Goal: Information Seeking & Learning: Check status

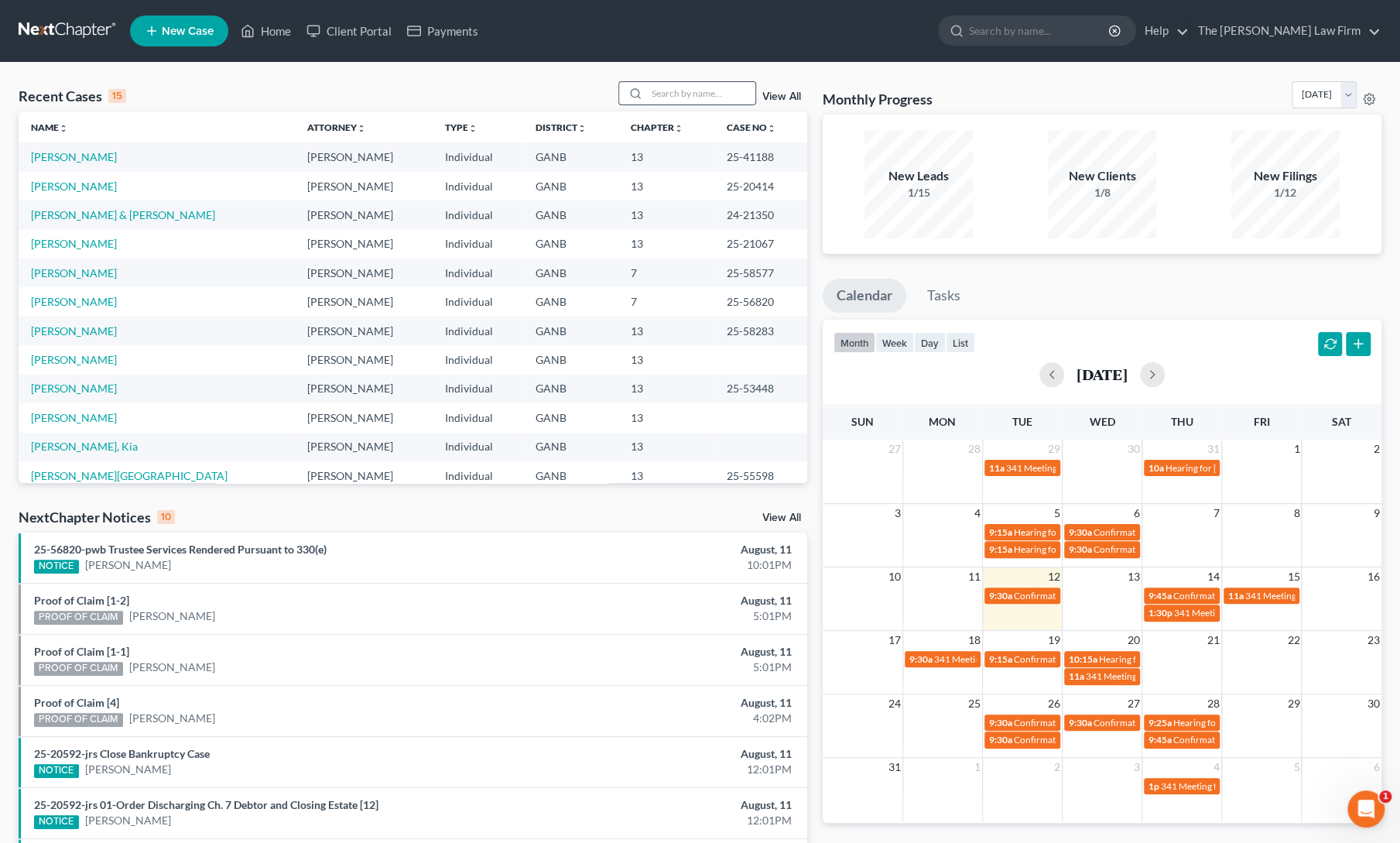
click at [681, 93] on input "search" at bounding box center [701, 93] width 108 height 22
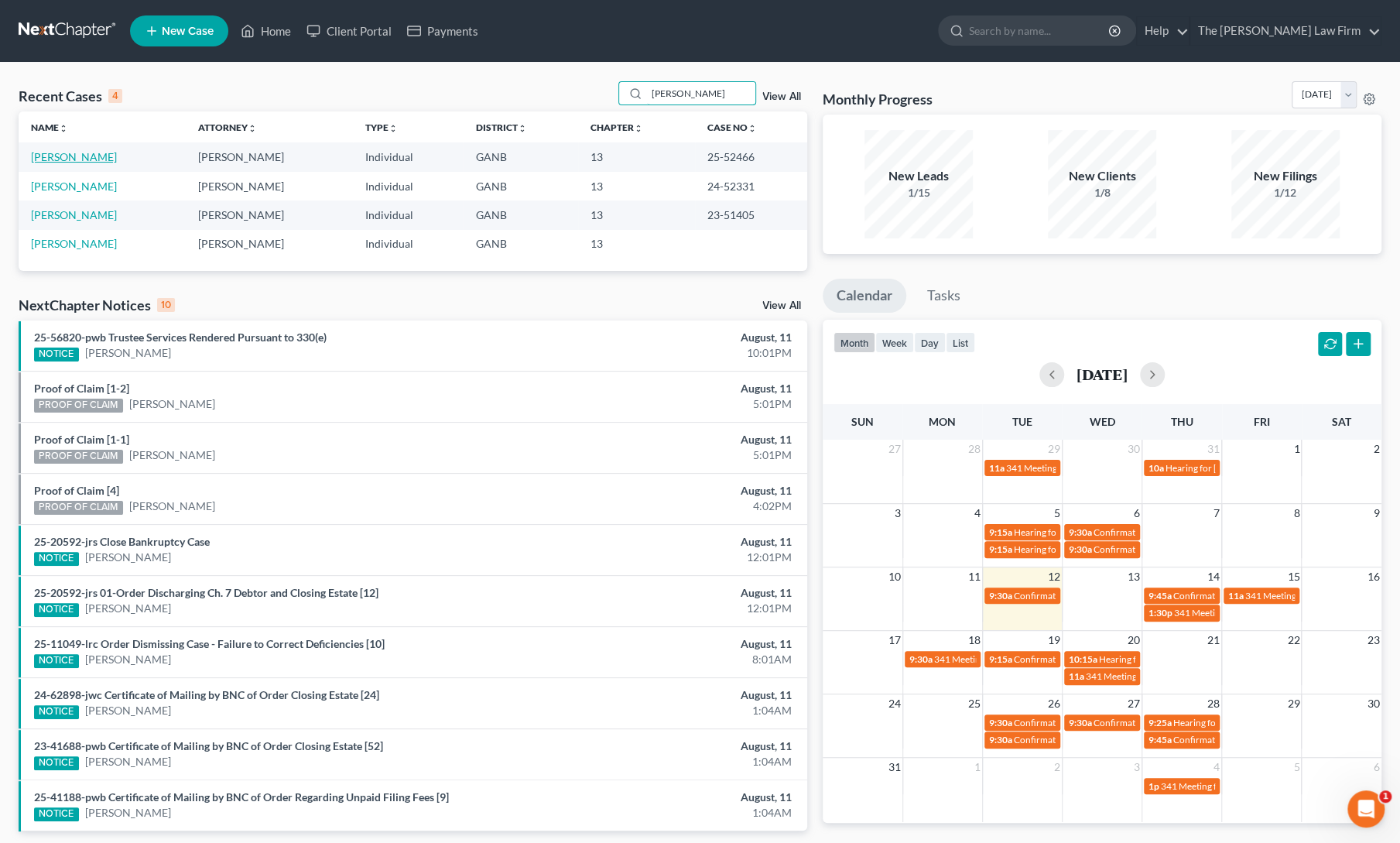
type input "[PERSON_NAME]"
click at [74, 161] on link "[PERSON_NAME]" at bounding box center [74, 157] width 86 height 13
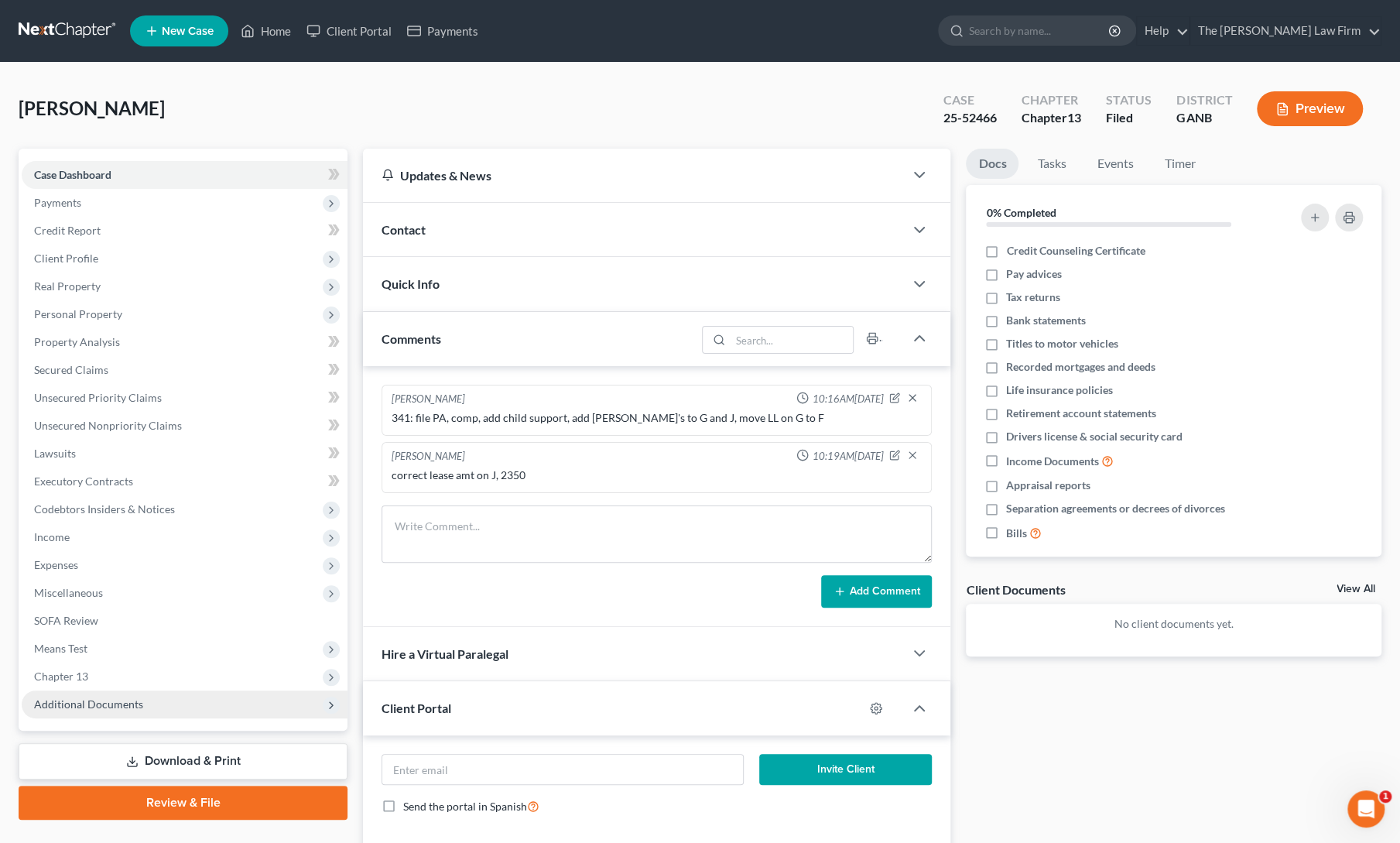
click at [100, 712] on span "Additional Documents" at bounding box center [184, 704] width 326 height 28
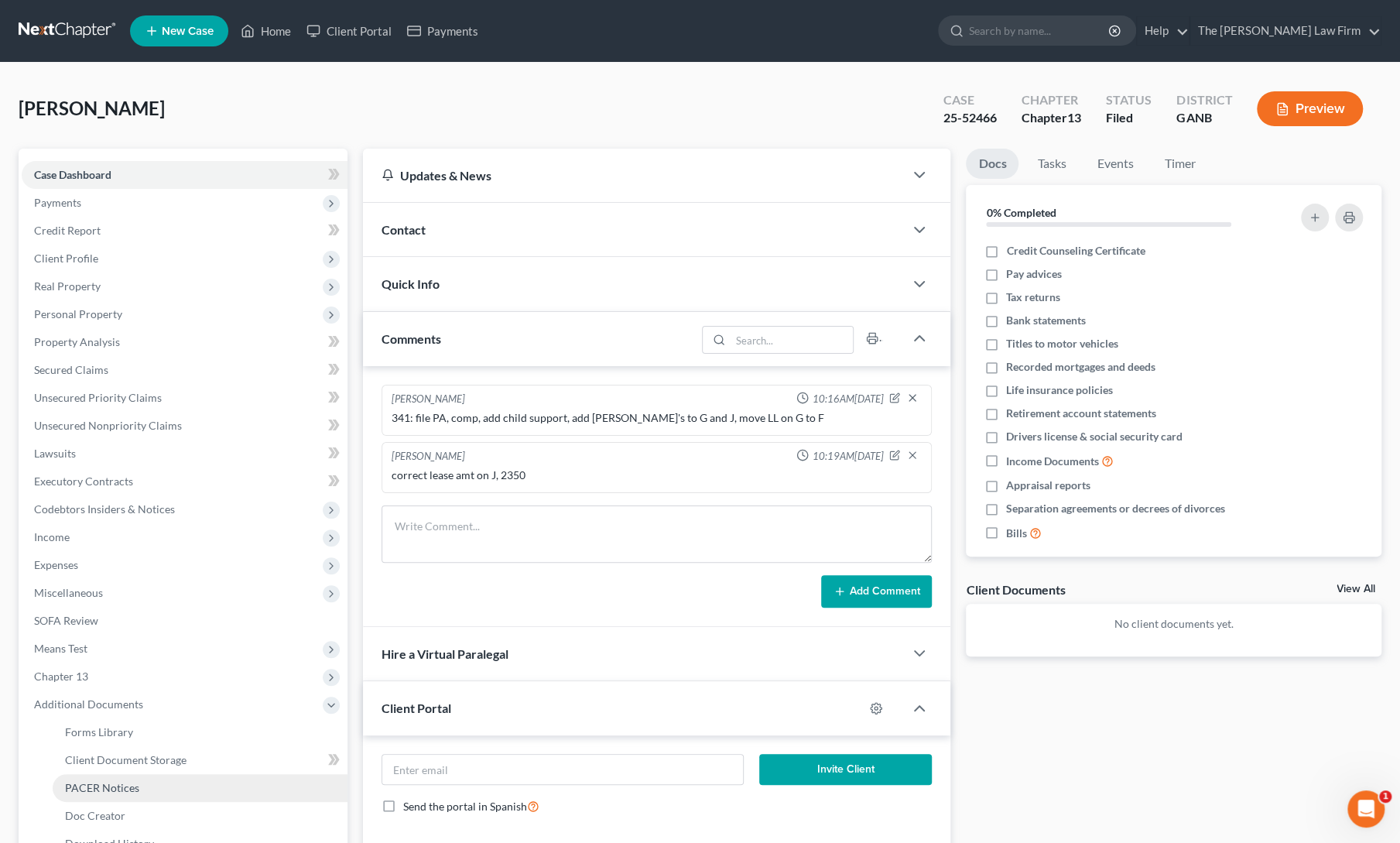
click at [101, 794] on link "PACER Notices" at bounding box center [200, 788] width 295 height 28
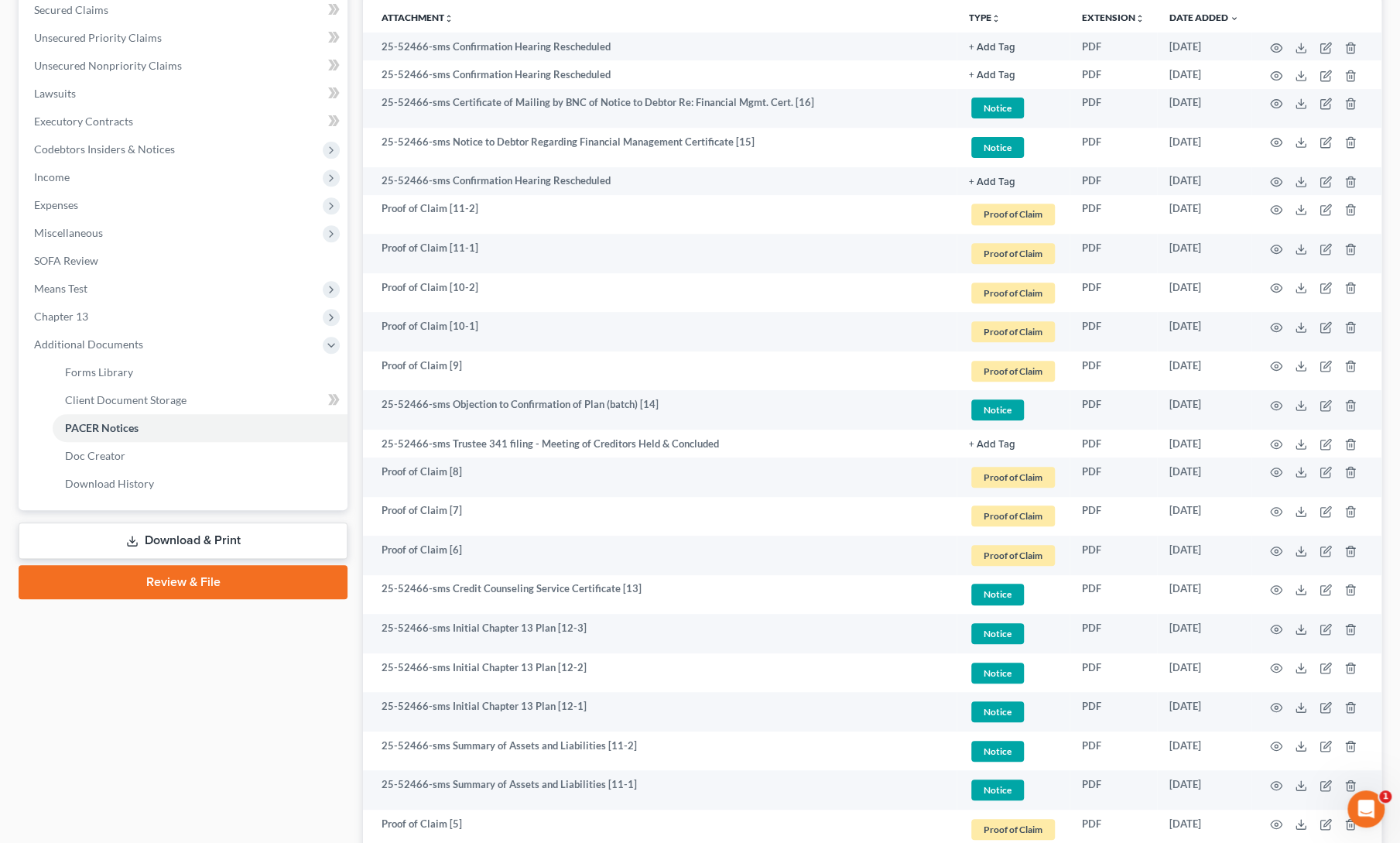
scroll to position [350, 0]
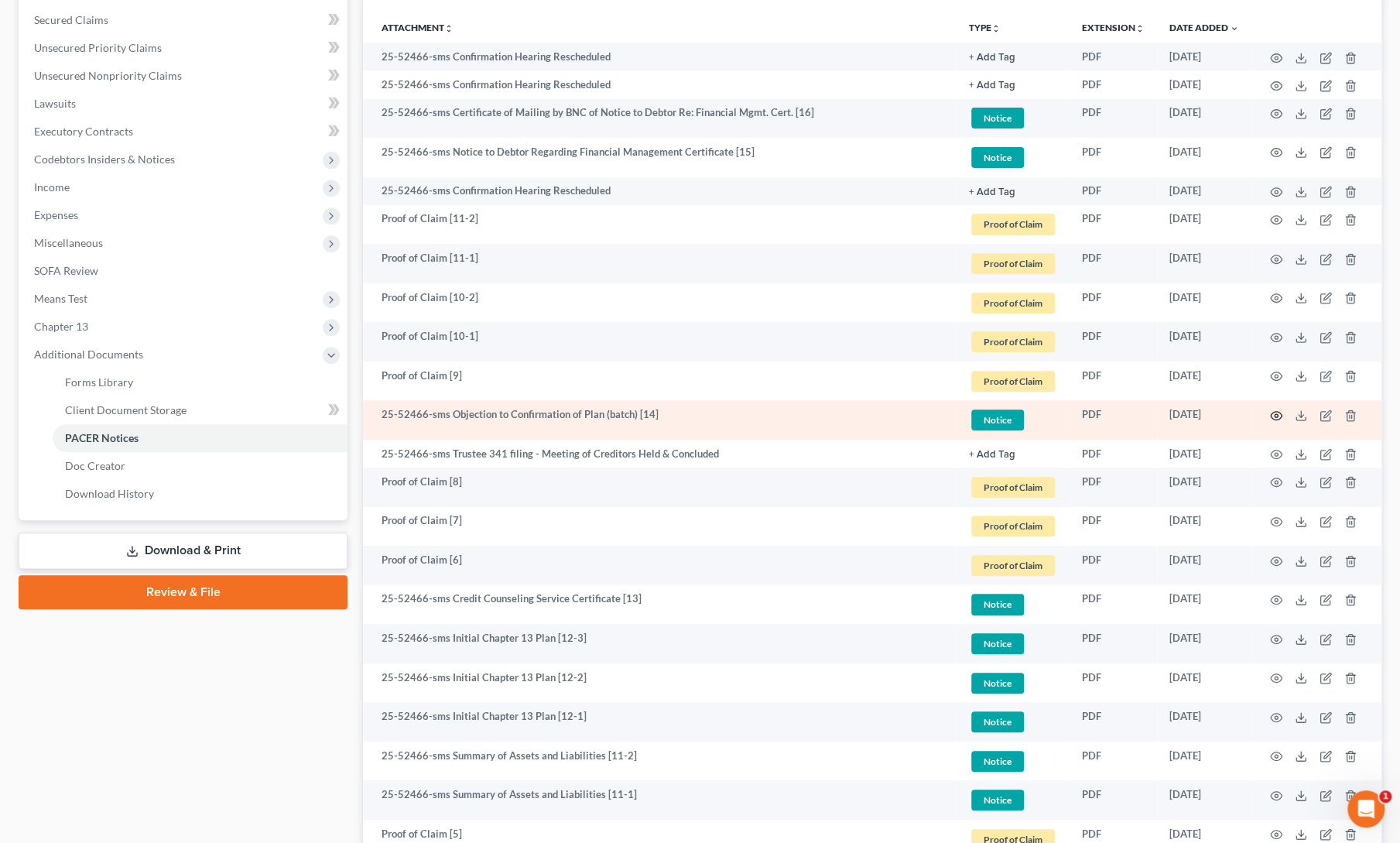
click at [1277, 411] on icon "button" at bounding box center [1277, 416] width 13 height 13
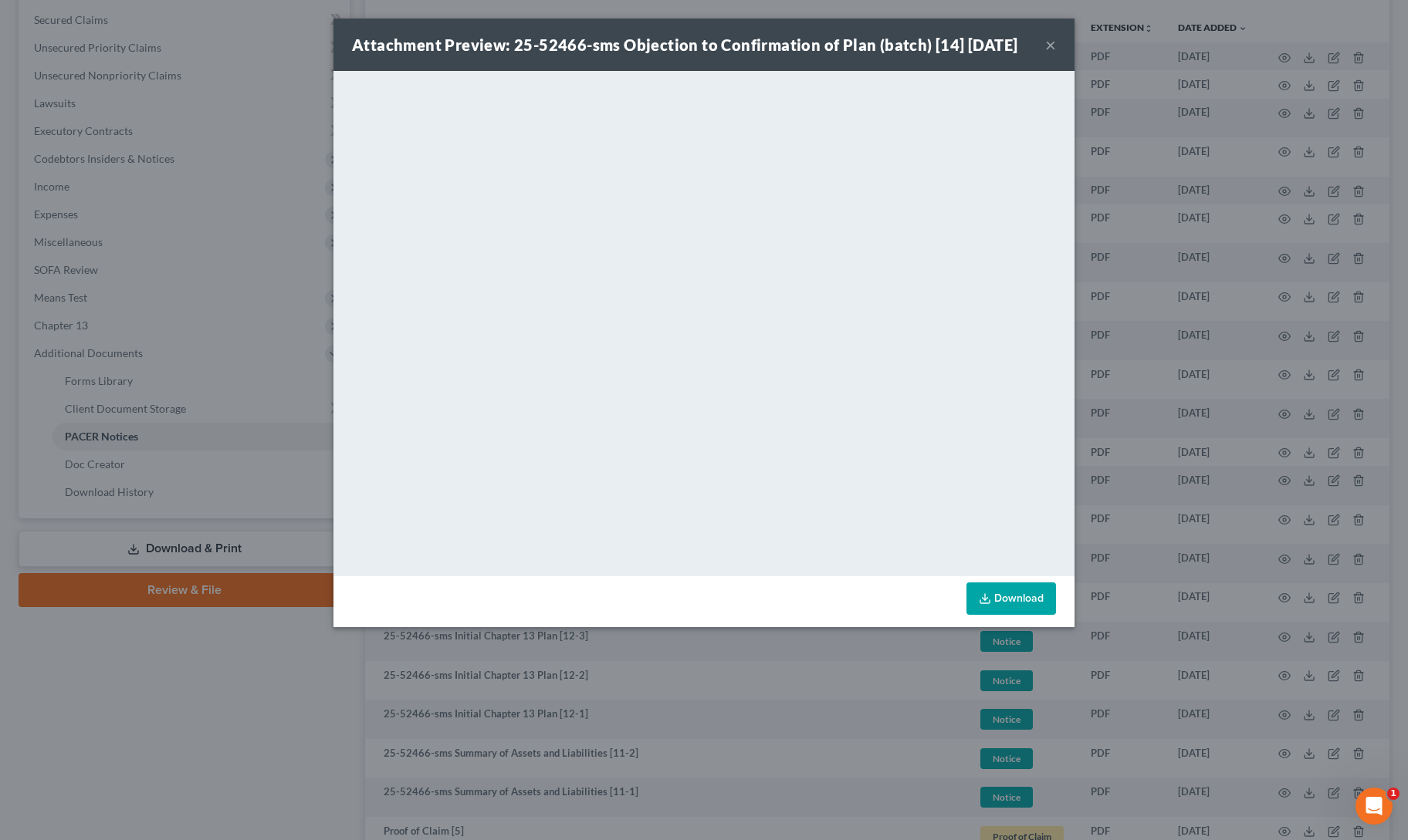
click at [1050, 43] on button "×" at bounding box center [1051, 44] width 11 height 18
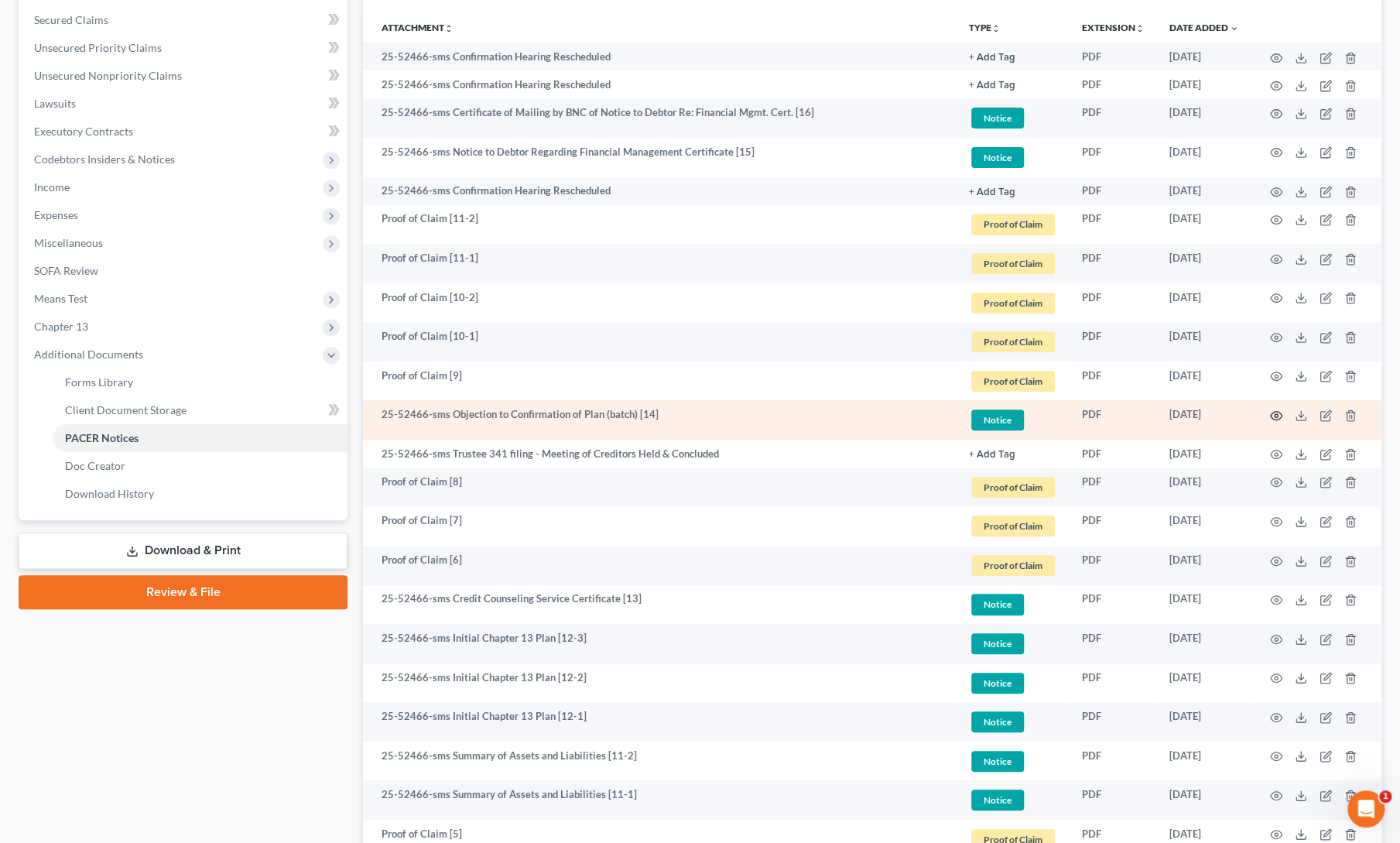
click at [1277, 414] on circle "button" at bounding box center [1277, 416] width 3 height 3
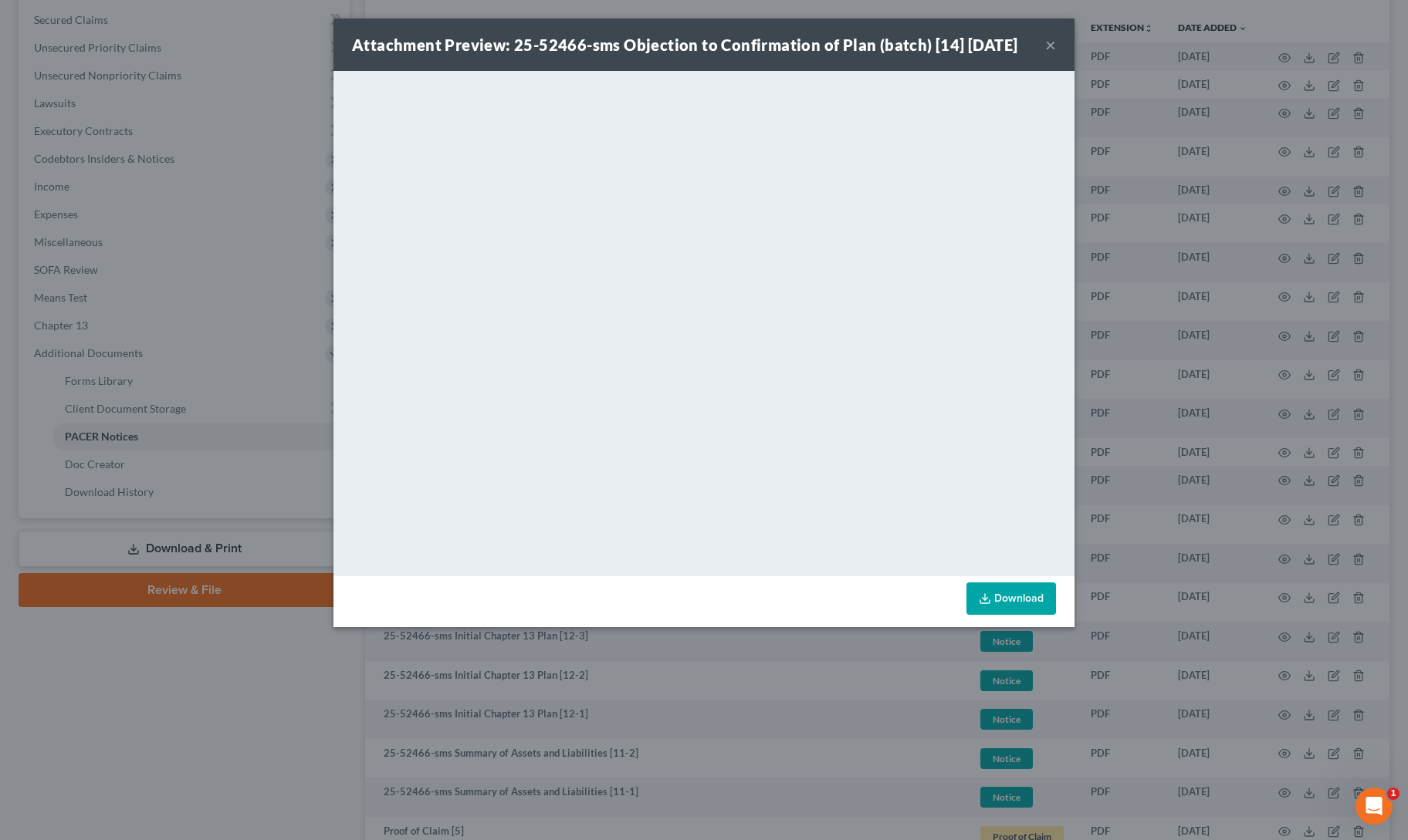
click at [1049, 43] on button "×" at bounding box center [1051, 44] width 11 height 18
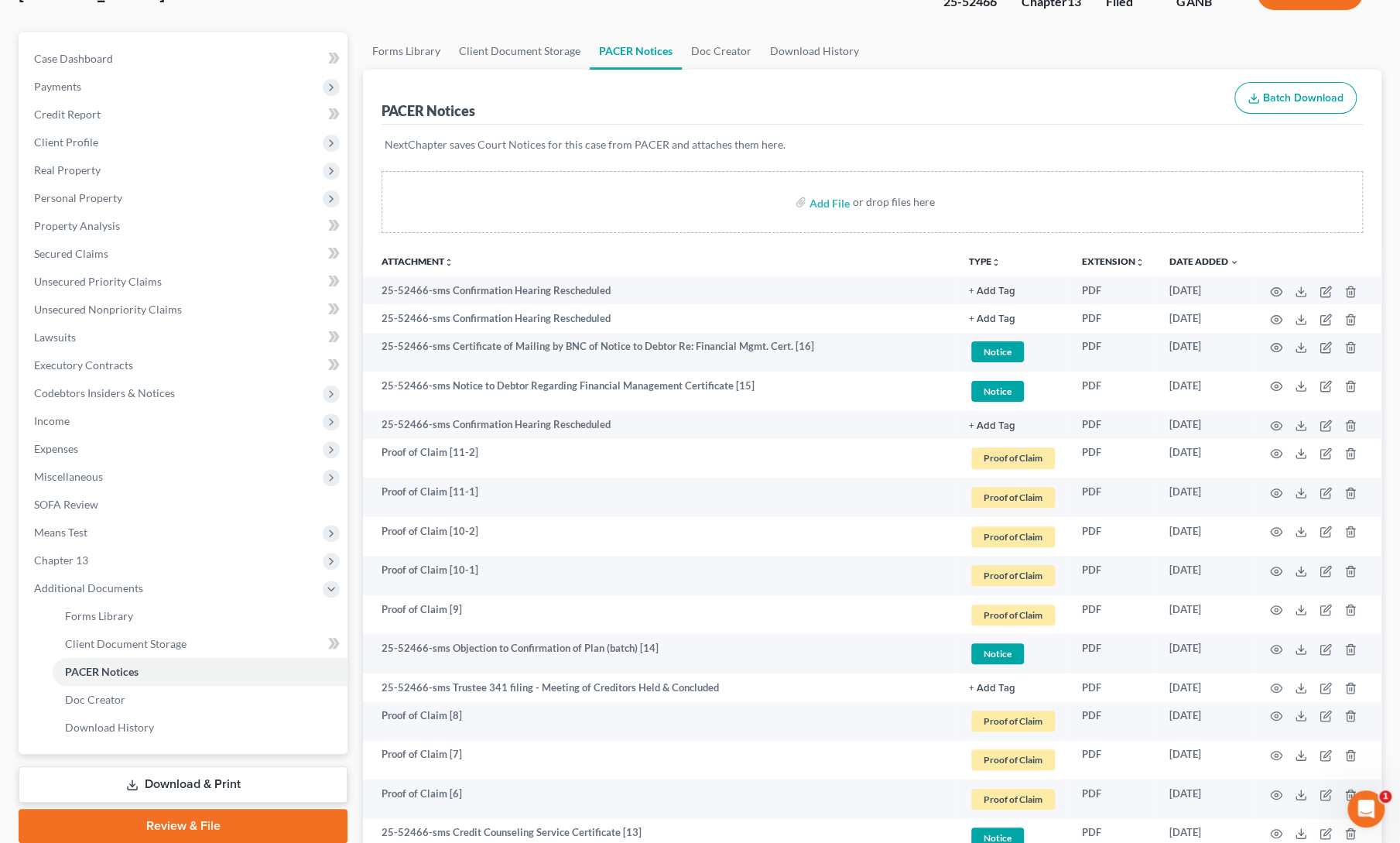
scroll to position [0, 0]
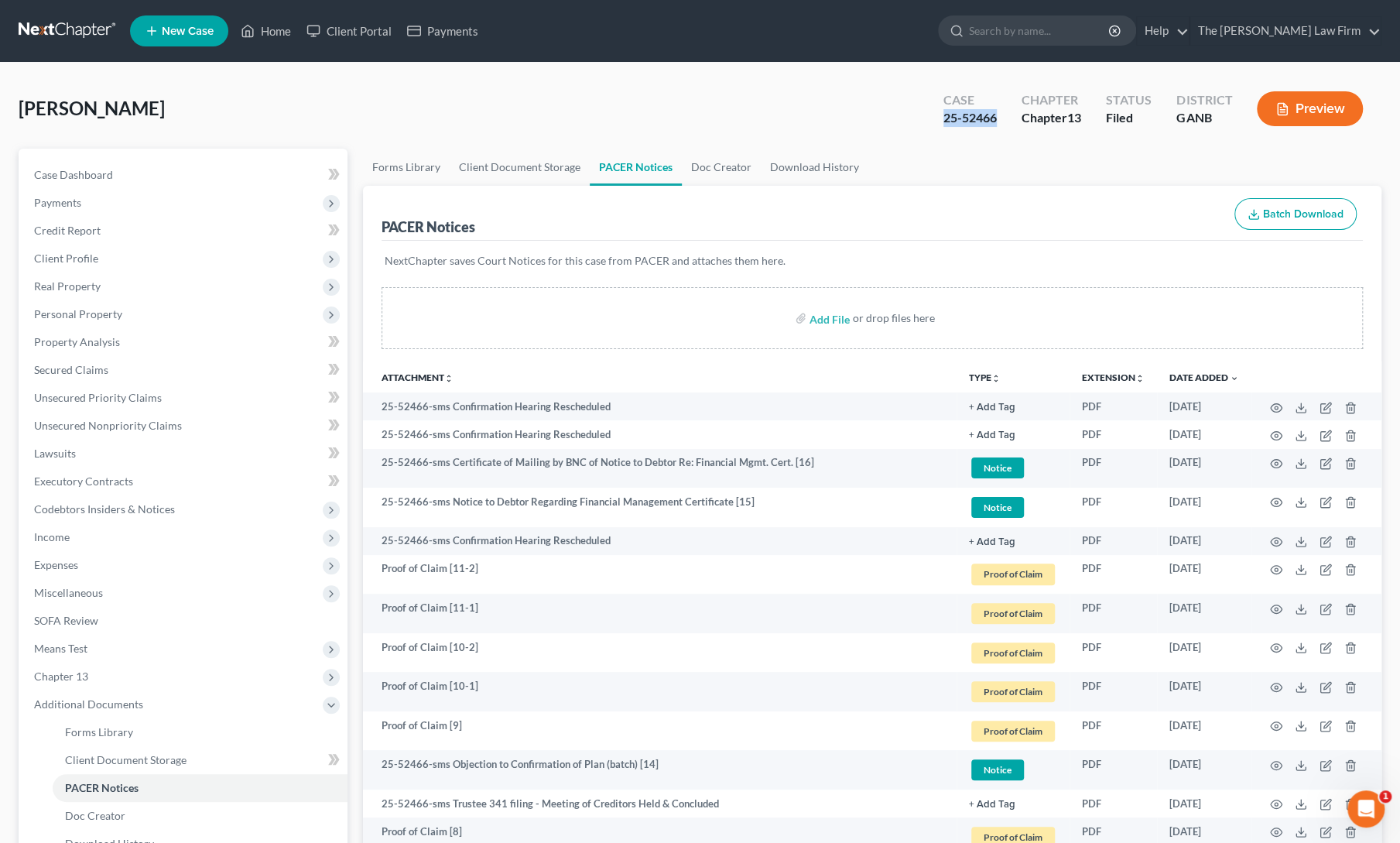
drag, startPoint x: 942, startPoint y: 118, endPoint x: 995, endPoint y: 122, distance: 53.2
click at [995, 122] on div "25-52466" at bounding box center [970, 118] width 54 height 18
copy div "25-52466"
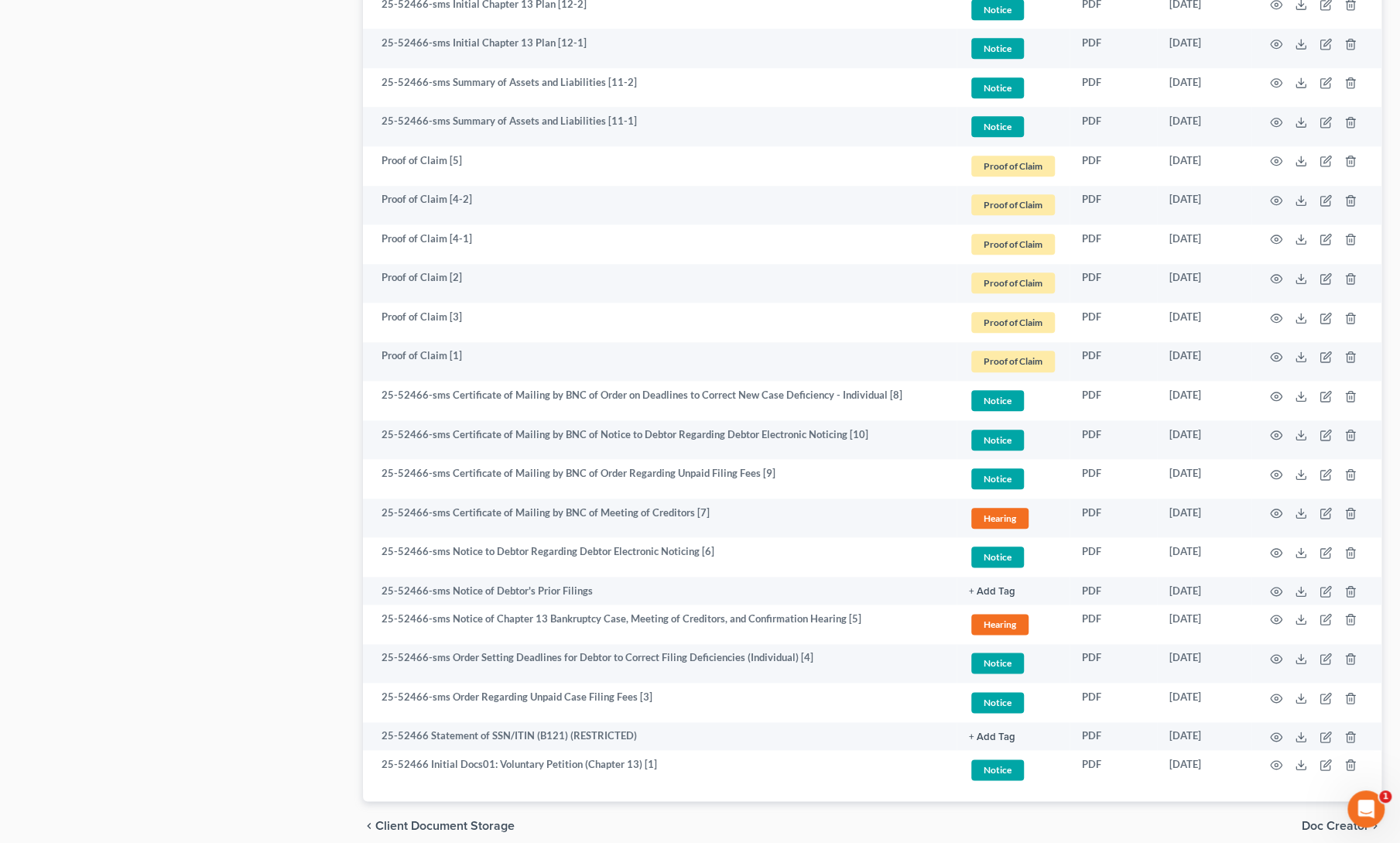
scroll to position [1033, 0]
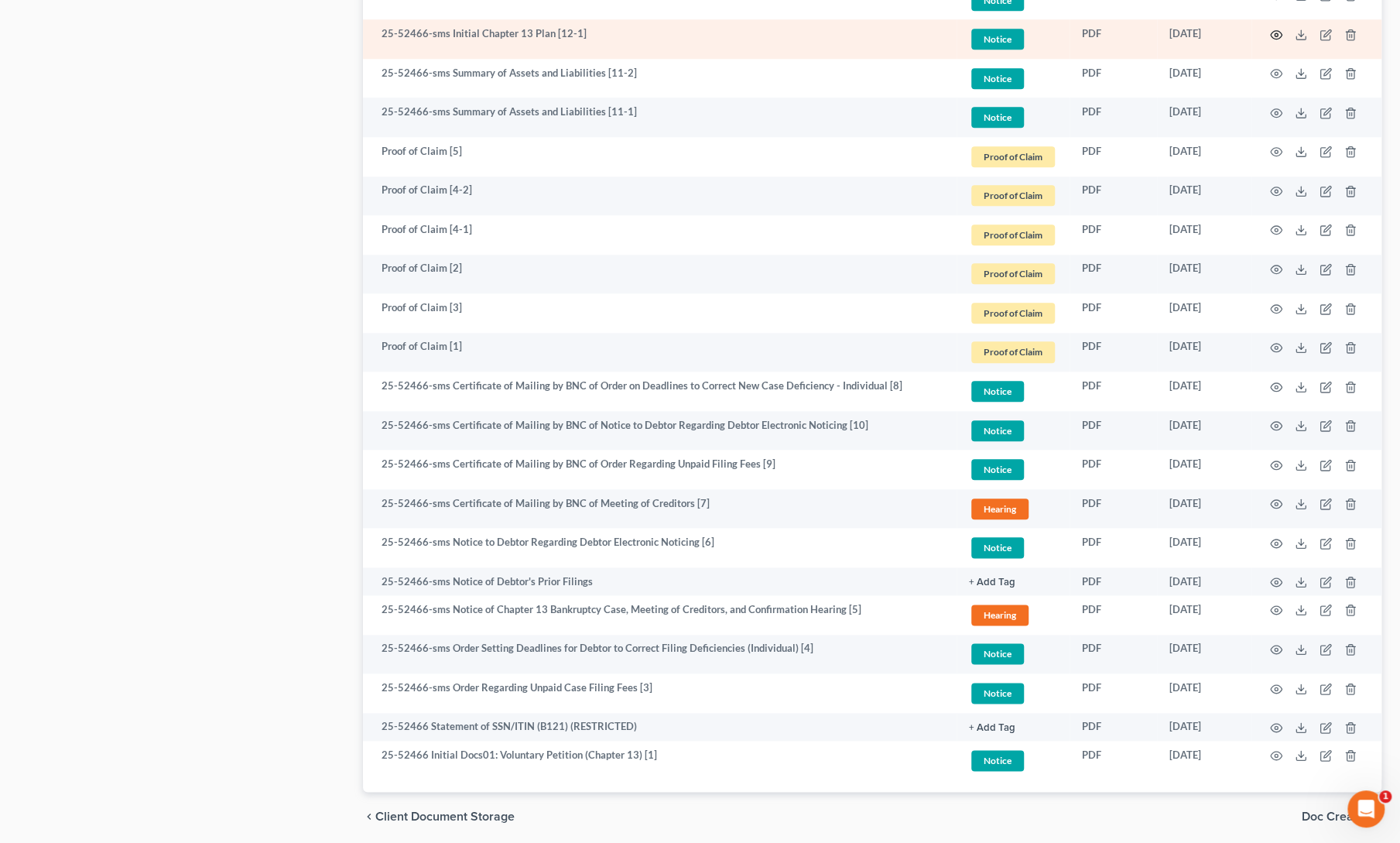
click at [1277, 33] on circle "button" at bounding box center [1277, 35] width 3 height 3
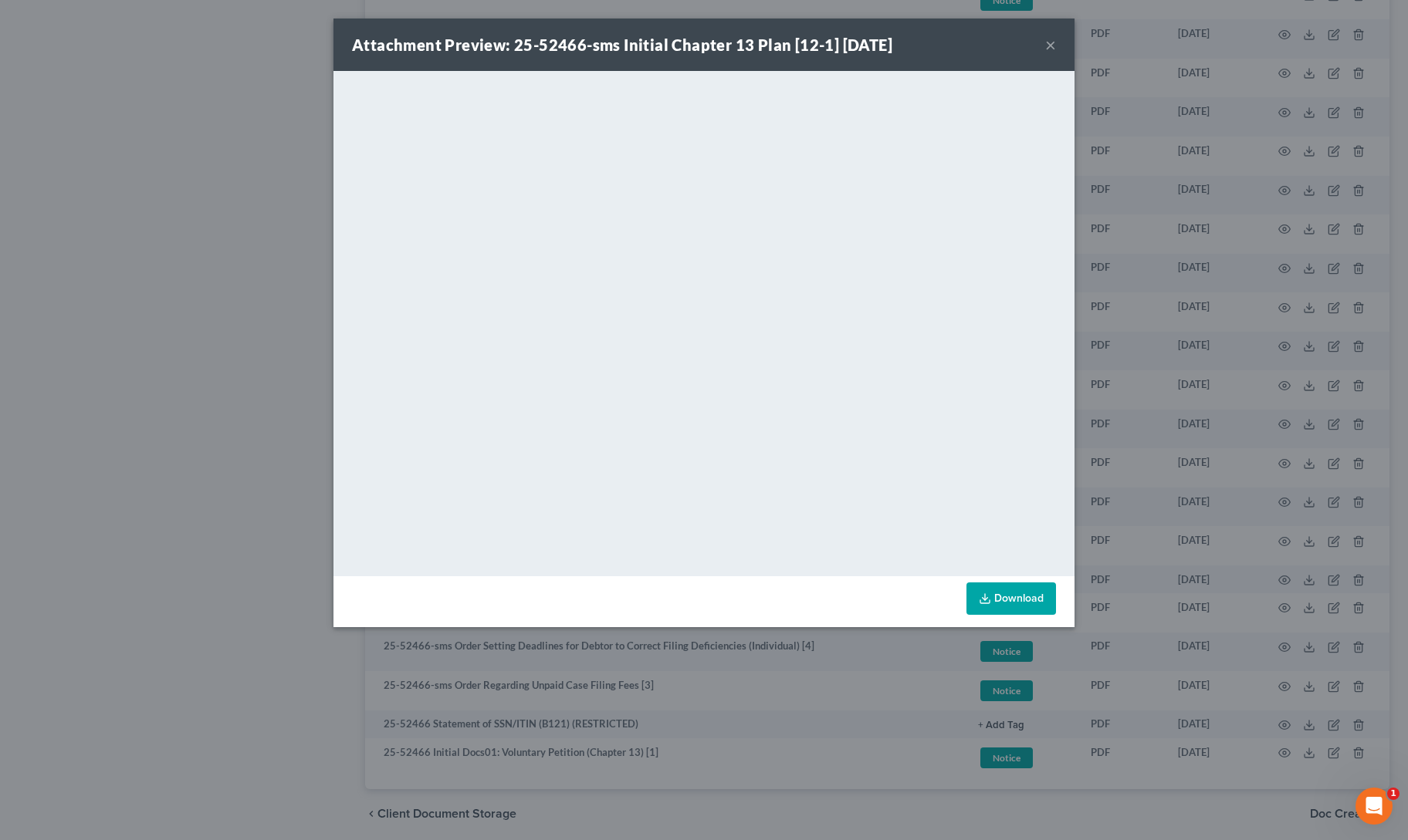
click at [1049, 48] on button "×" at bounding box center [1051, 44] width 11 height 18
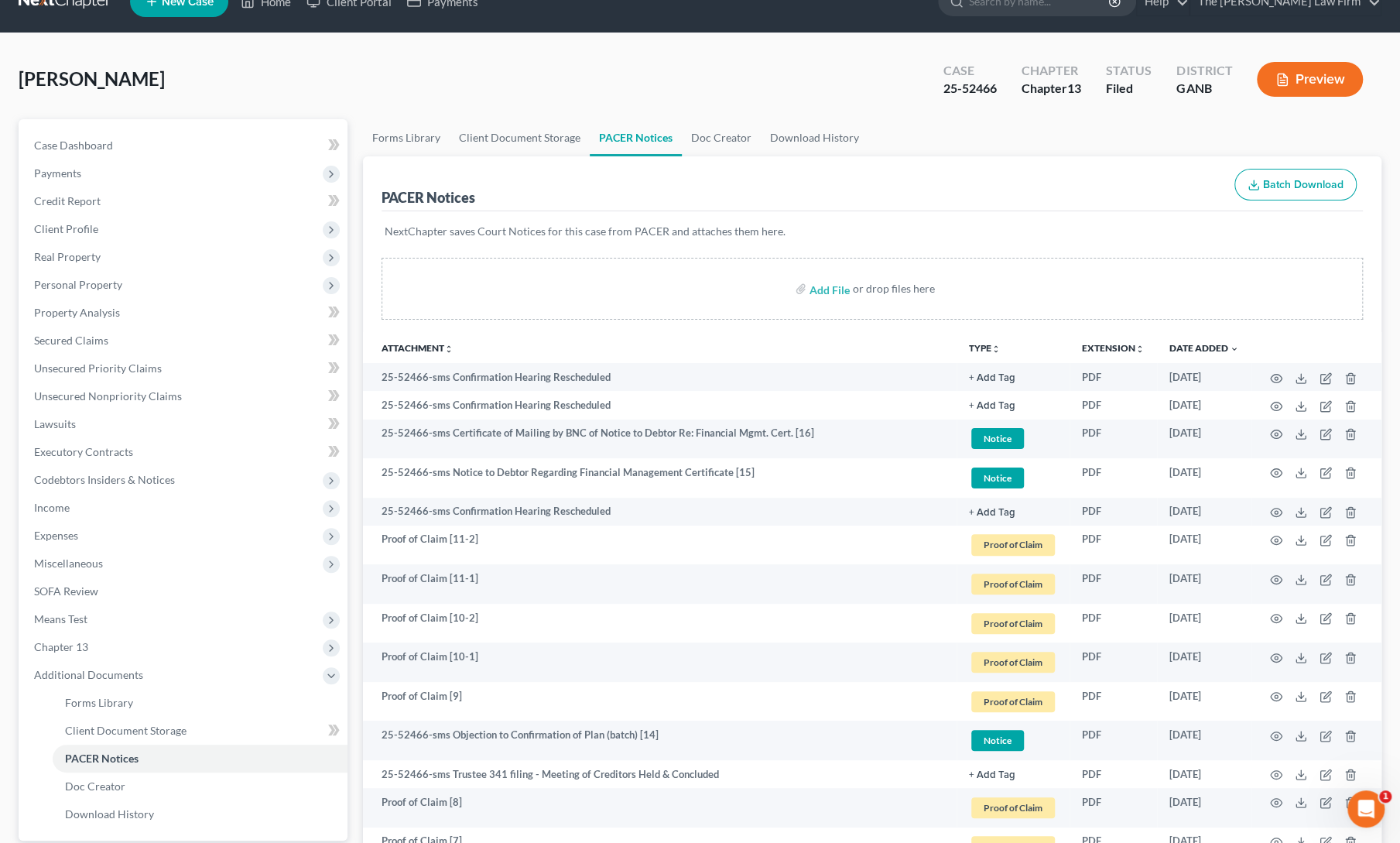
scroll to position [0, 0]
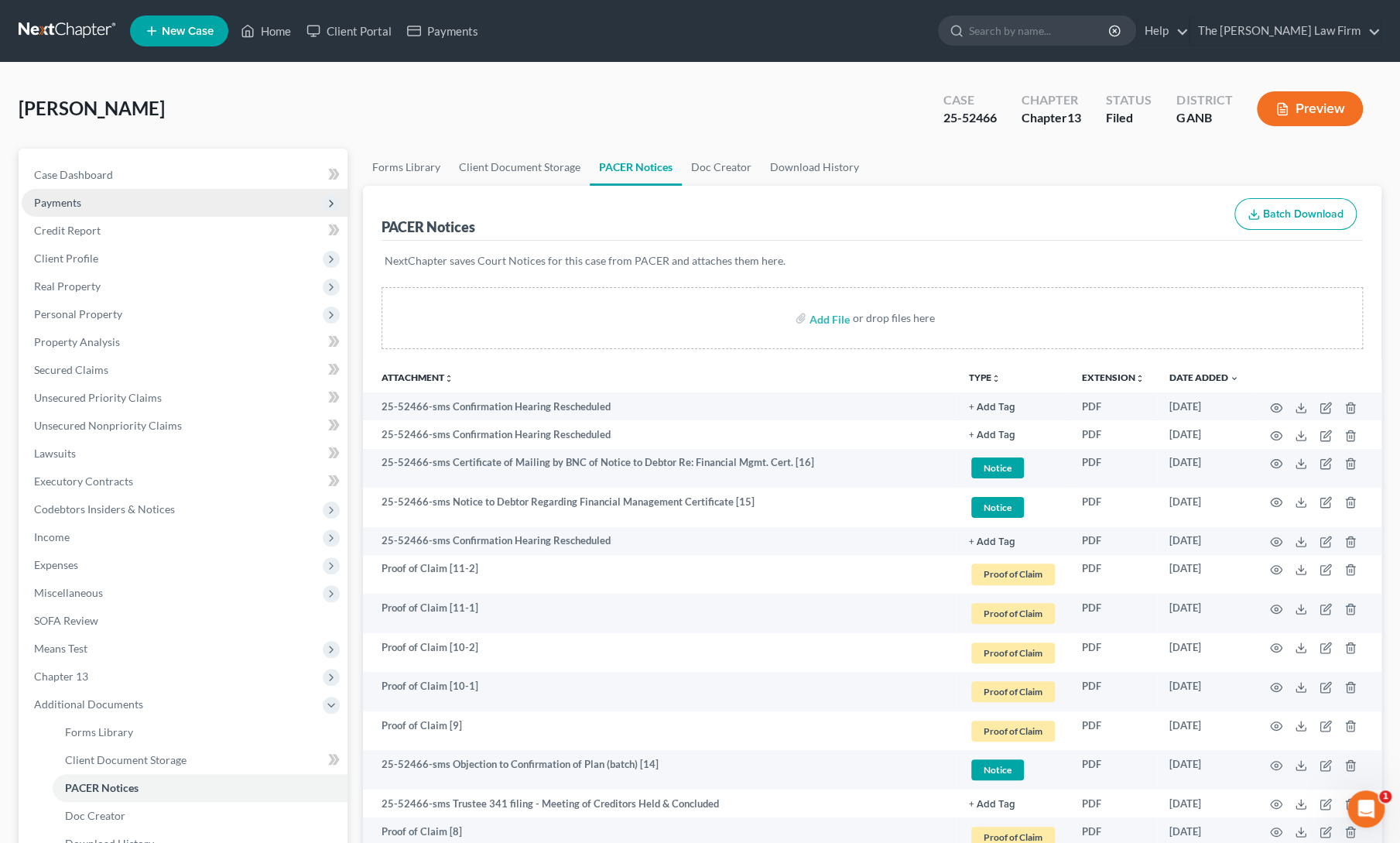
click at [72, 201] on span "Payments" at bounding box center [58, 202] width 47 height 13
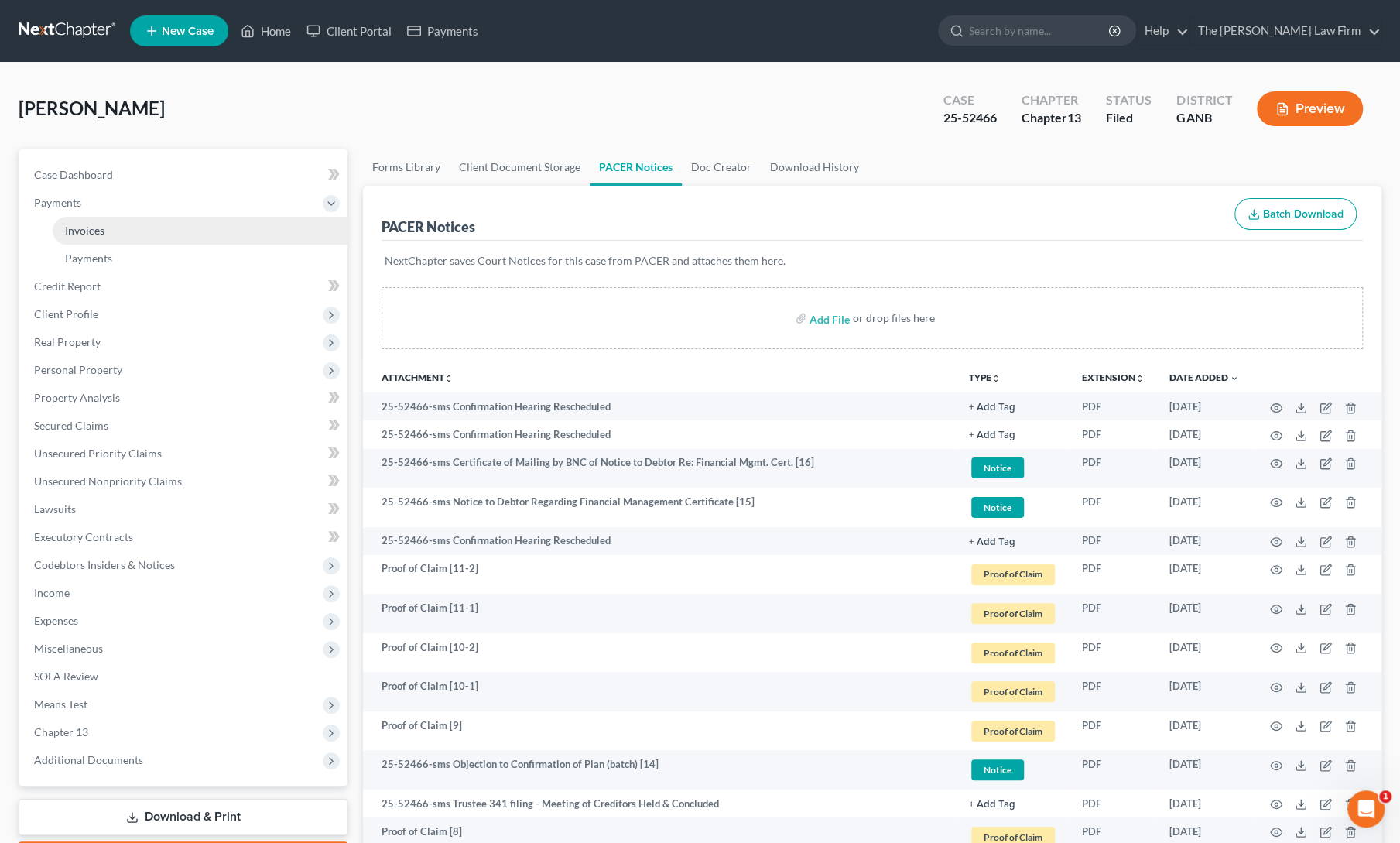
click at [91, 238] on link "Invoices" at bounding box center [200, 230] width 295 height 28
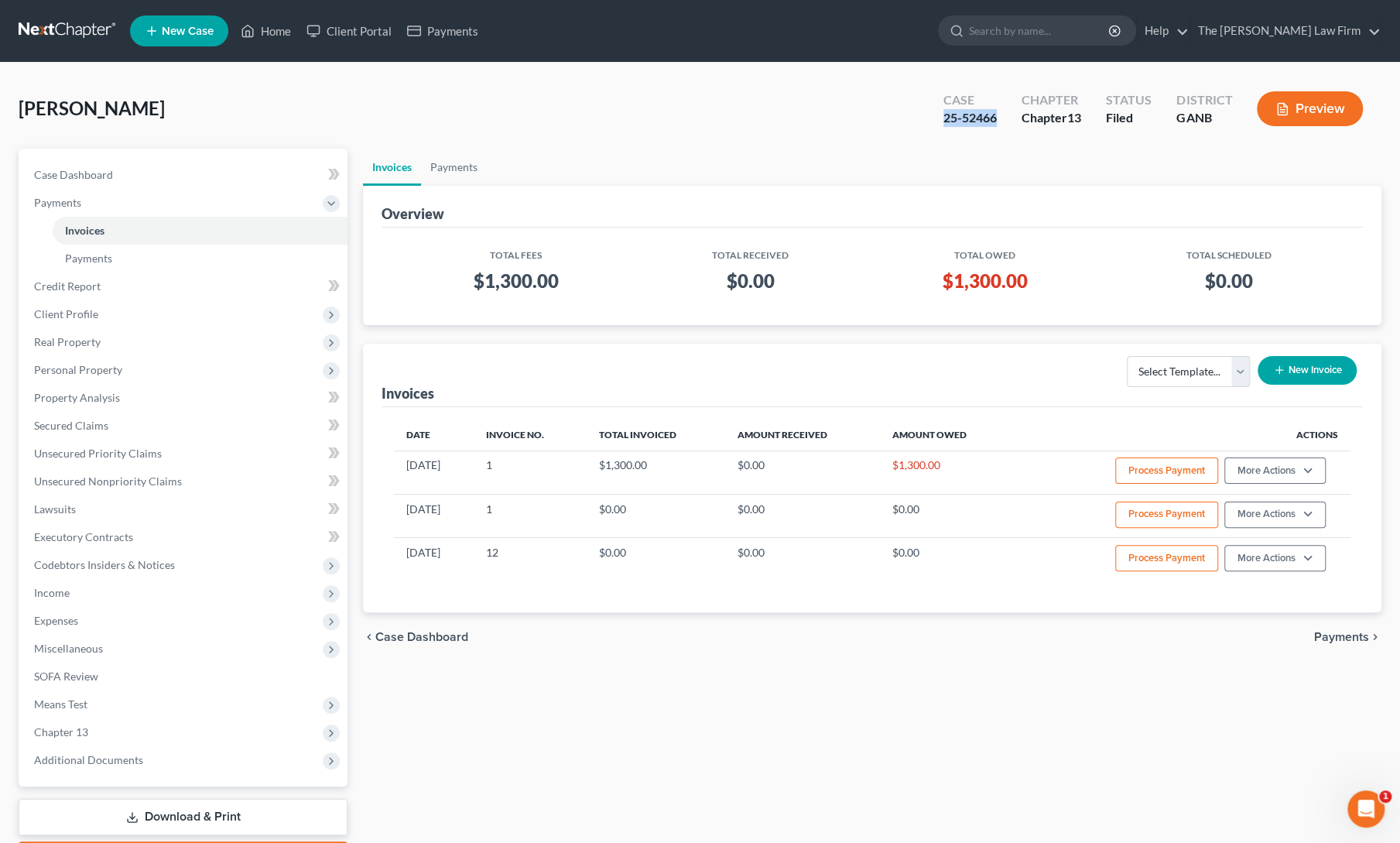
drag, startPoint x: 936, startPoint y: 117, endPoint x: 994, endPoint y: 119, distance: 58.0
click at [994, 119] on div "Case 25-52466" at bounding box center [970, 111] width 78 height 46
copy div "25-52466"
click at [79, 760] on span "Additional Documents" at bounding box center [89, 760] width 109 height 13
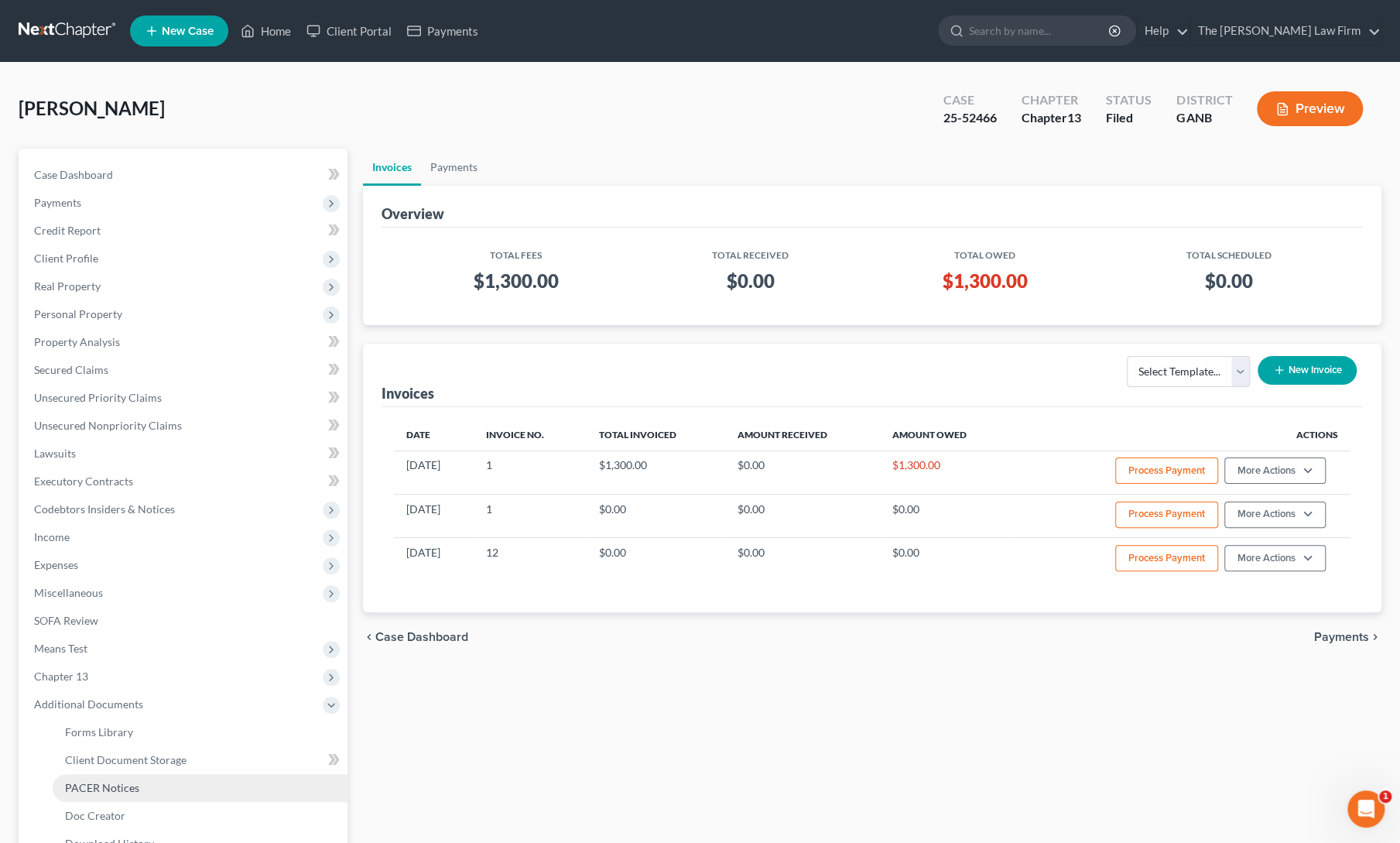
click at [90, 783] on span "PACER Notices" at bounding box center [102, 788] width 74 height 13
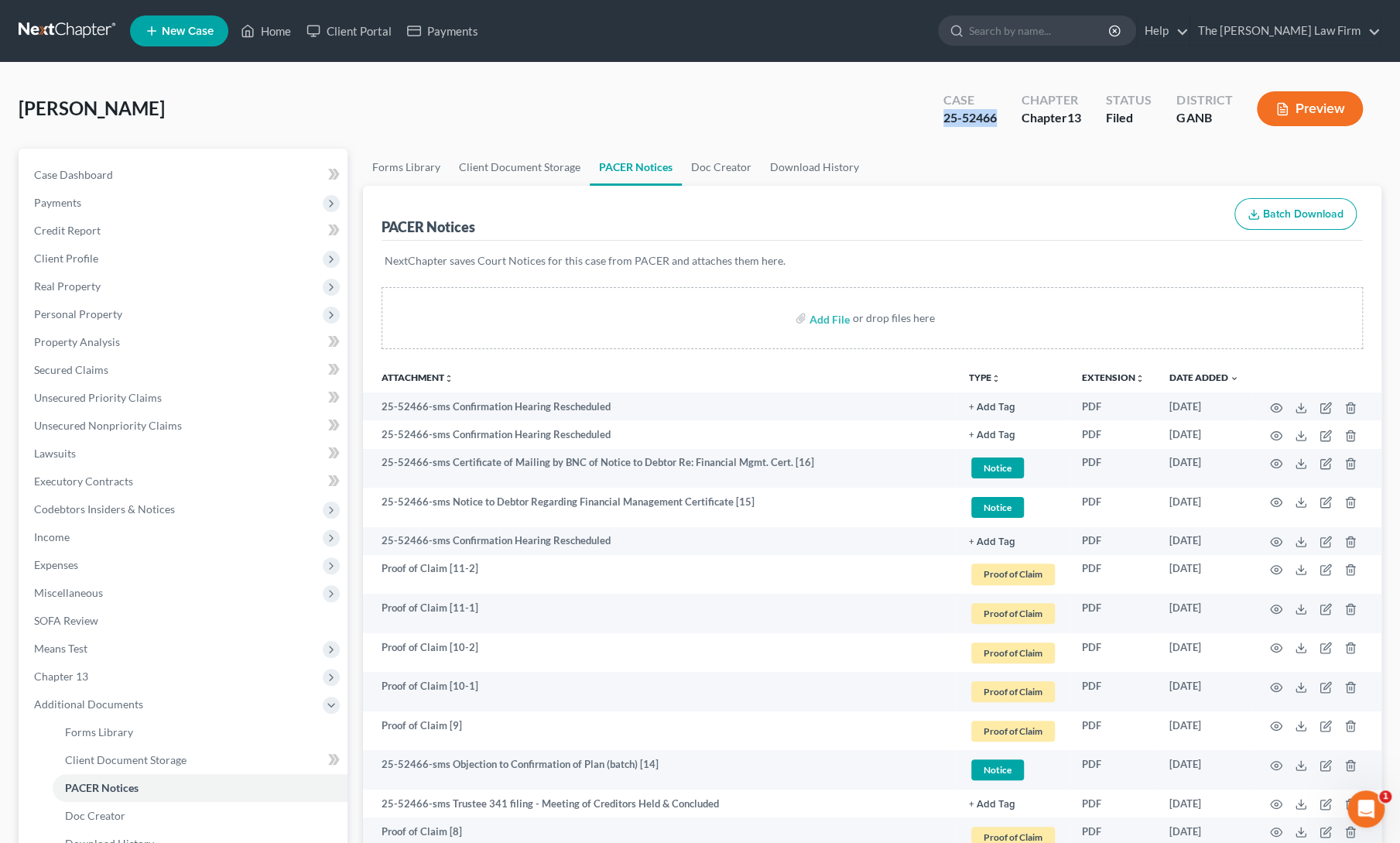
drag, startPoint x: 940, startPoint y: 113, endPoint x: 996, endPoint y: 130, distance: 58.5
click at [996, 130] on div "Case 25-52466" at bounding box center [970, 111] width 78 height 46
copy div "25-52466"
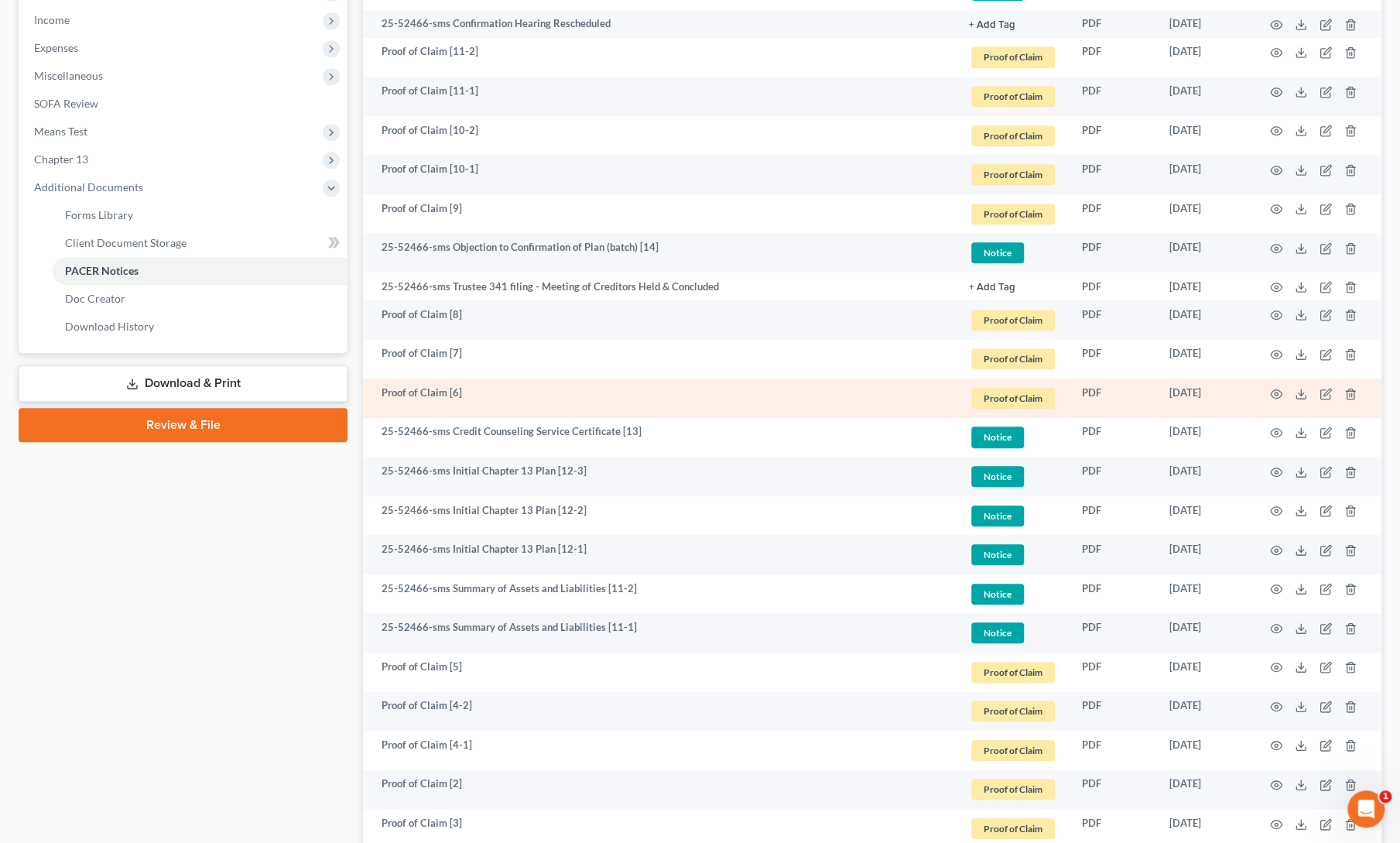
scroll to position [518, 0]
click at [1273, 388] on icon "button" at bounding box center [1277, 392] width 12 height 9
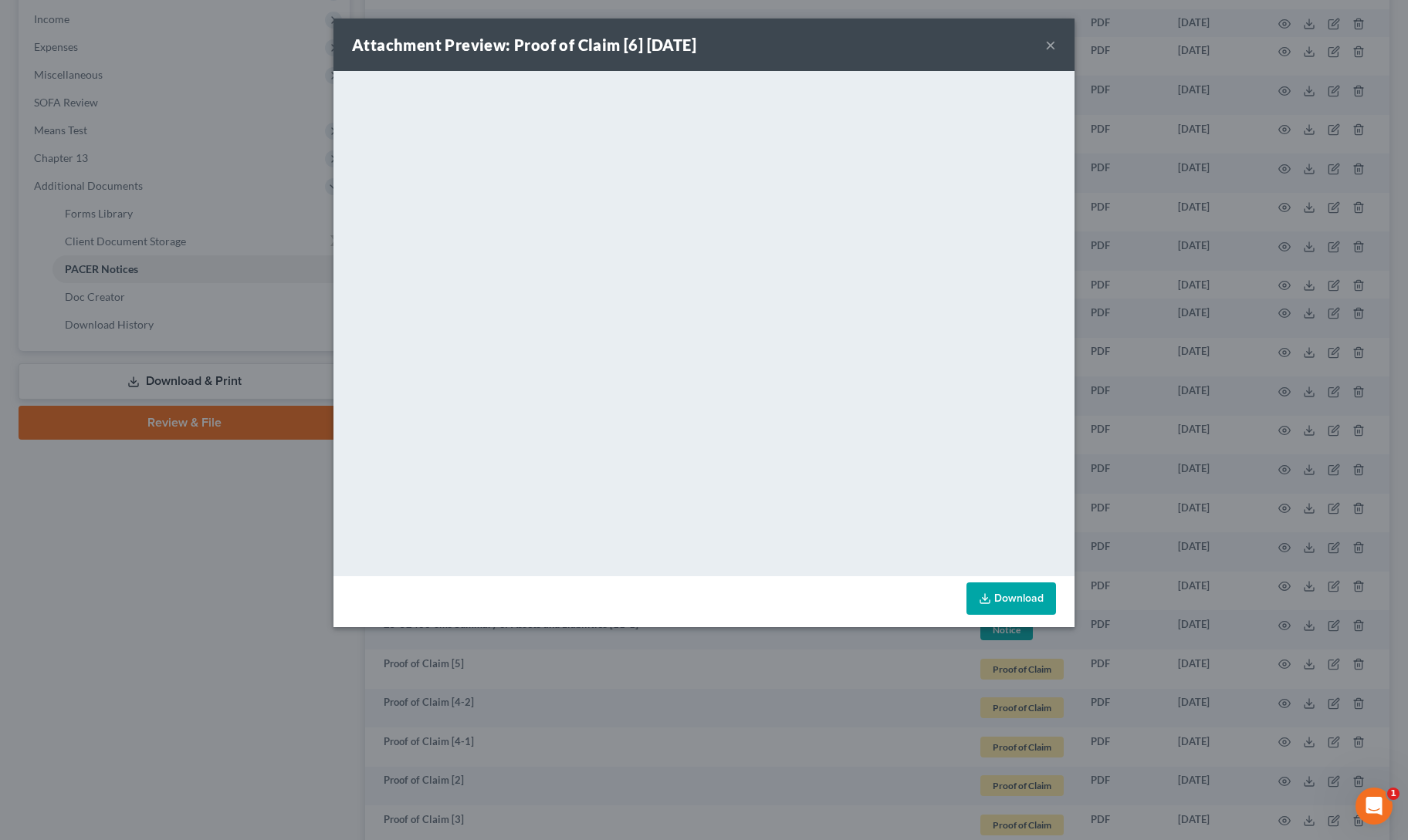
click at [1051, 40] on button "×" at bounding box center [1051, 44] width 11 height 18
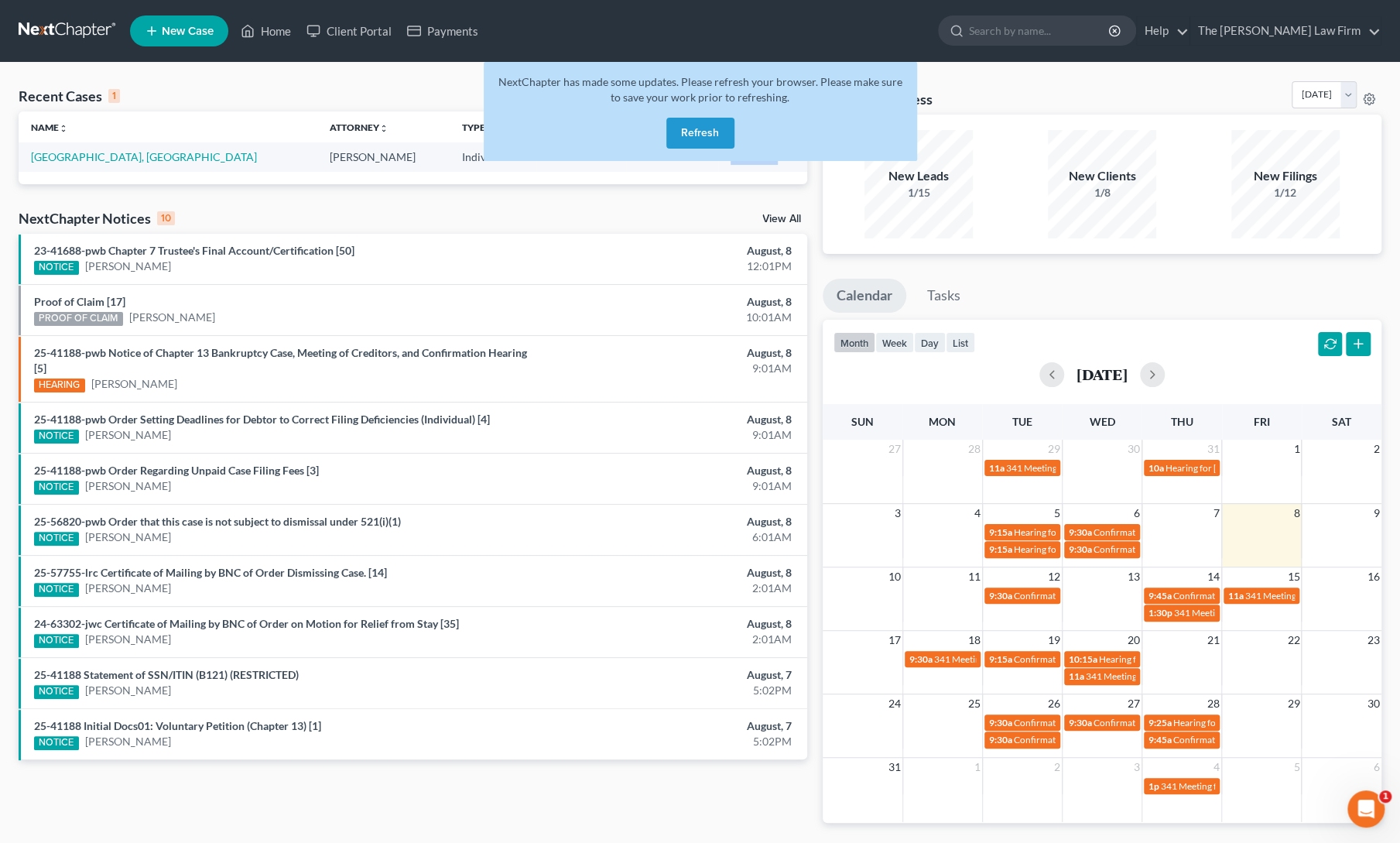
click at [696, 130] on button "Refresh" at bounding box center [700, 133] width 68 height 31
